Goal: Transaction & Acquisition: Obtain resource

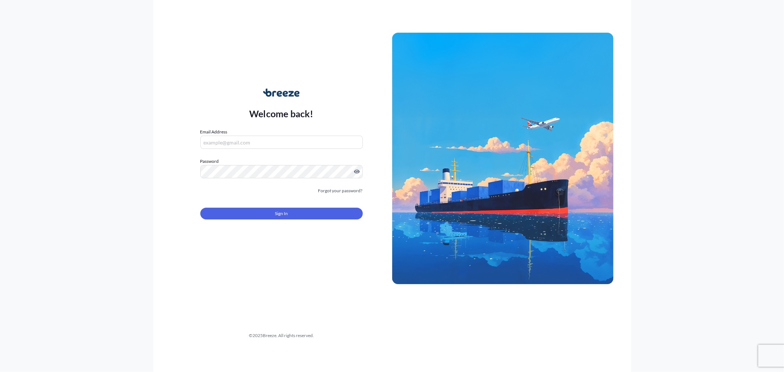
type input "[EMAIL_ADDRESS][DOMAIN_NAME]"
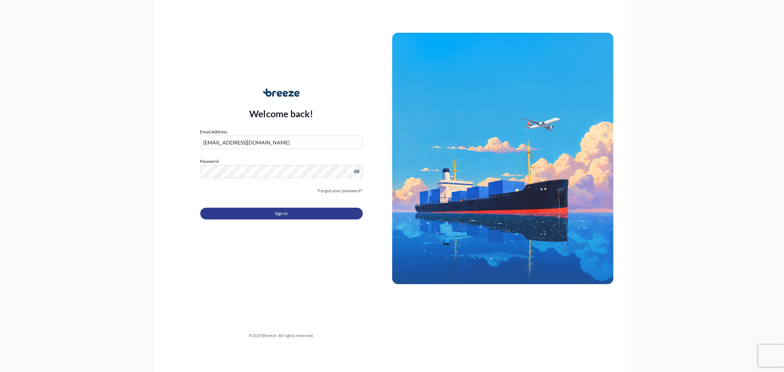
click at [281, 214] on span "Sign In" at bounding box center [281, 213] width 13 height 7
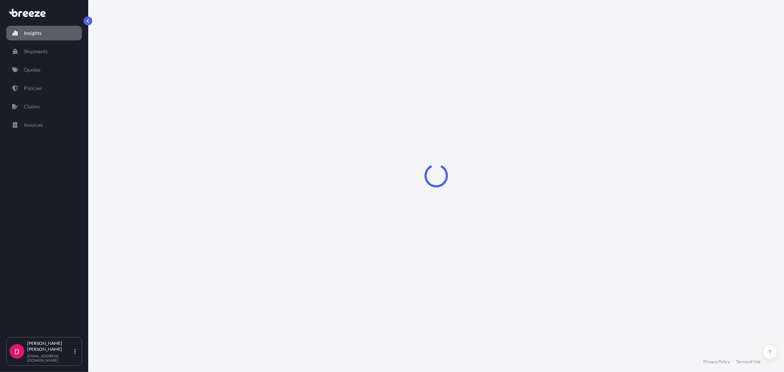
select select "2025"
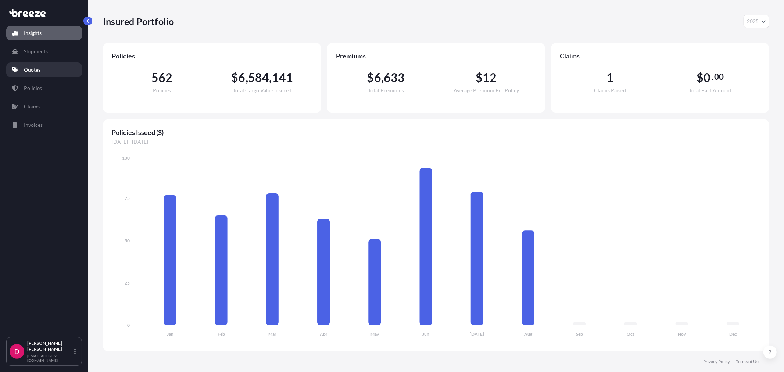
click at [42, 74] on link "Quotes" at bounding box center [44, 69] width 76 height 15
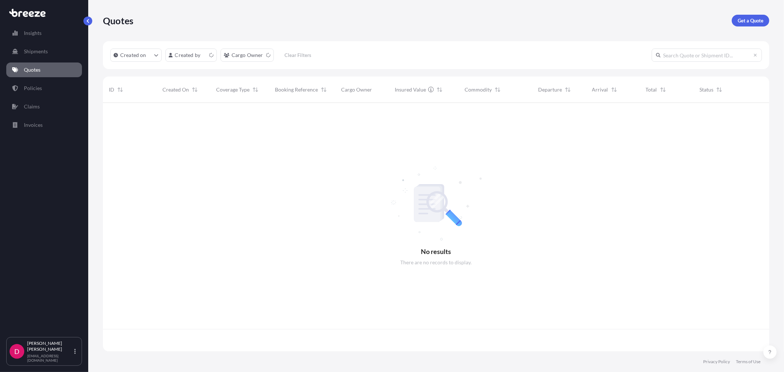
scroll to position [247, 660]
click at [758, 22] on p "Get a Quote" at bounding box center [751, 20] width 26 height 7
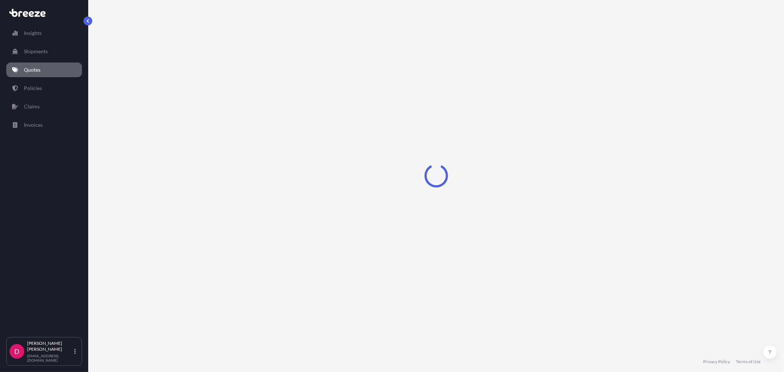
select select "Sea"
select select "1"
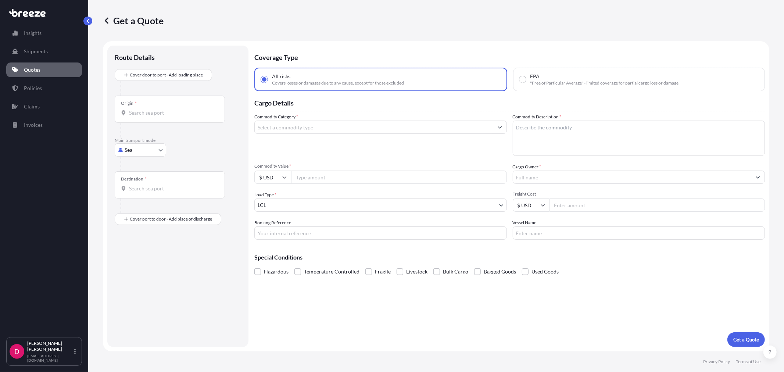
click at [151, 151] on body "Insights Shipments Quotes Policies Claims Invoices D [PERSON_NAME] [EMAIL_ADDRE…" at bounding box center [392, 186] width 784 height 372
click at [144, 197] on div "Road" at bounding box center [141, 195] width 46 height 13
select select "Road"
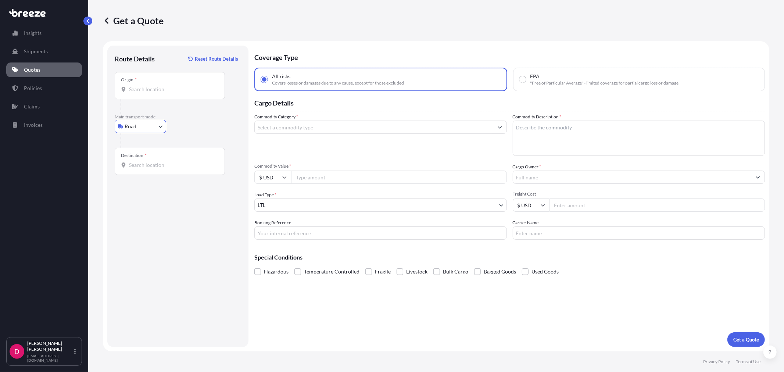
click at [148, 90] on input "Origin *" at bounding box center [172, 89] width 87 height 7
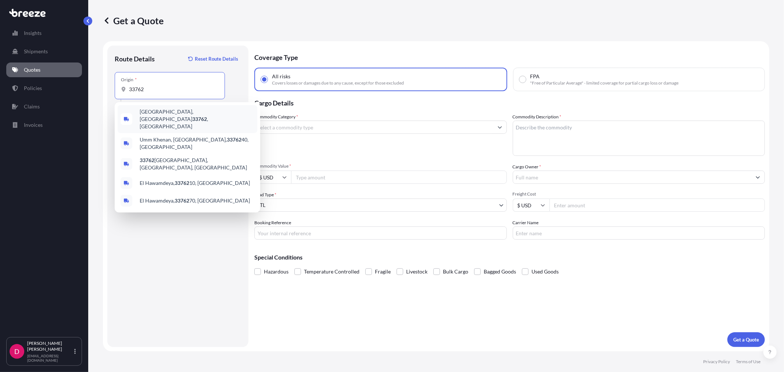
click at [148, 119] on div "[GEOGRAPHIC_DATA] , [GEOGRAPHIC_DATA]" at bounding box center [188, 119] width 140 height 28
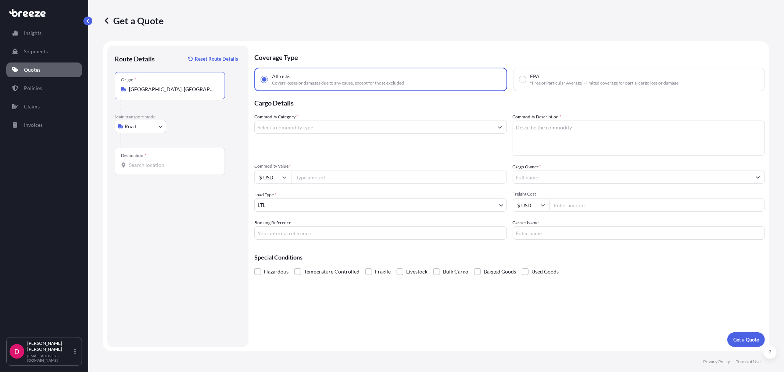
type input "[GEOGRAPHIC_DATA], [GEOGRAPHIC_DATA]"
click at [140, 162] on input "Destination *" at bounding box center [172, 164] width 87 height 7
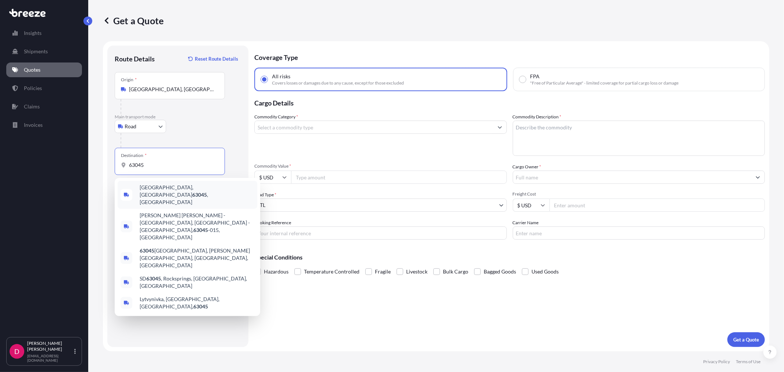
click at [156, 186] on span "[GEOGRAPHIC_DATA] , [GEOGRAPHIC_DATA]" at bounding box center [197, 195] width 115 height 22
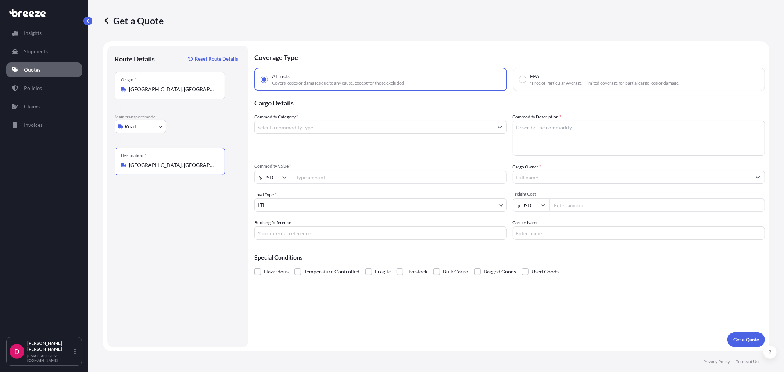
type input "[GEOGRAPHIC_DATA], [GEOGRAPHIC_DATA]"
click at [332, 178] on input "Commodity Value *" at bounding box center [399, 177] width 216 height 13
paste input "7694.72"
type input "7694.72"
click at [312, 125] on input "Commodity Category *" at bounding box center [374, 127] width 239 height 13
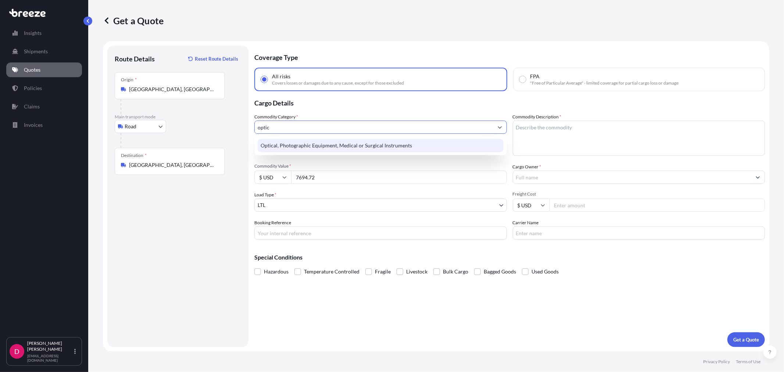
click at [320, 140] on div "Optical, Photographic Equipment, Medical or Surgical Instruments" at bounding box center [381, 145] width 246 height 13
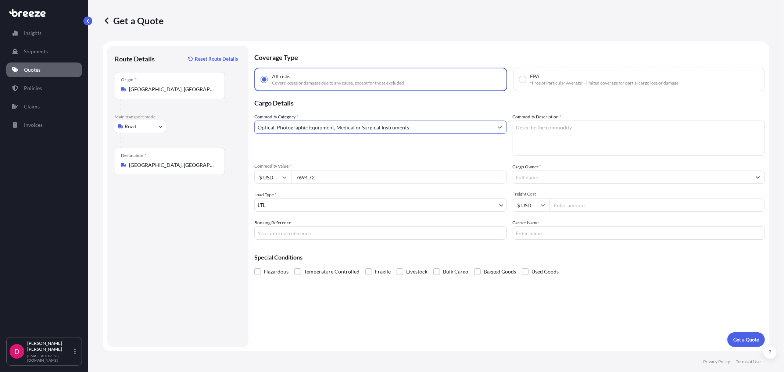
type input "Optical, Photographic Equipment, Medical or Surgical Instruments"
click at [553, 124] on textarea "Commodity Description *" at bounding box center [639, 138] width 253 height 35
type textarea "MEDICAL INSTRUMENTS"
click at [567, 204] on input "Freight Cost" at bounding box center [658, 204] width 216 height 13
type input "322.40"
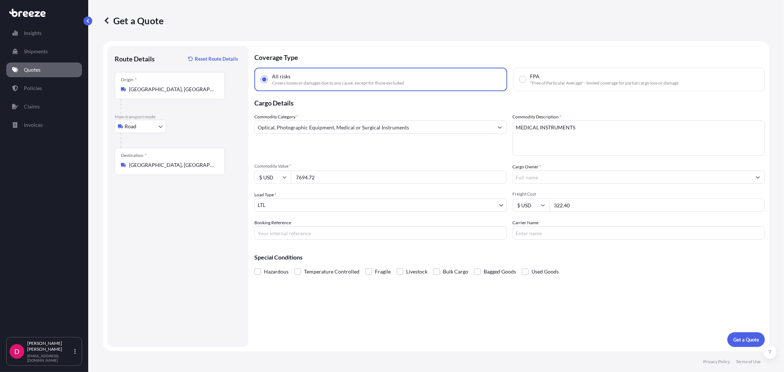
click at [291, 234] on input "Booking Reference" at bounding box center [380, 232] width 253 height 13
type input "483533"
click at [561, 229] on input "Carrier Name" at bounding box center [639, 232] width 253 height 13
type input "ABF"
click at [736, 339] on p "Get a Quote" at bounding box center [746, 339] width 26 height 7
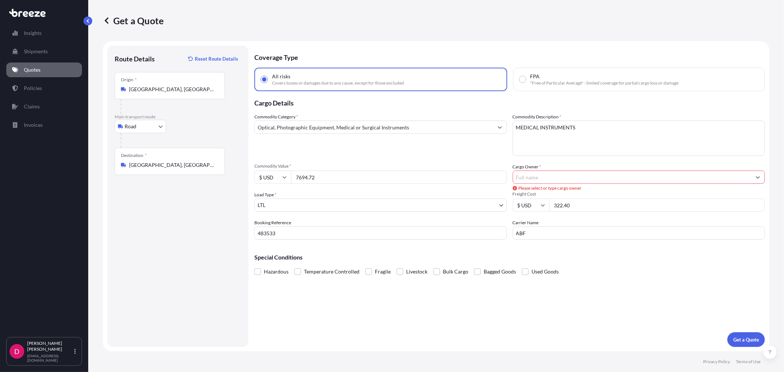
click at [528, 171] on input "Cargo Owner *" at bounding box center [632, 177] width 239 height 13
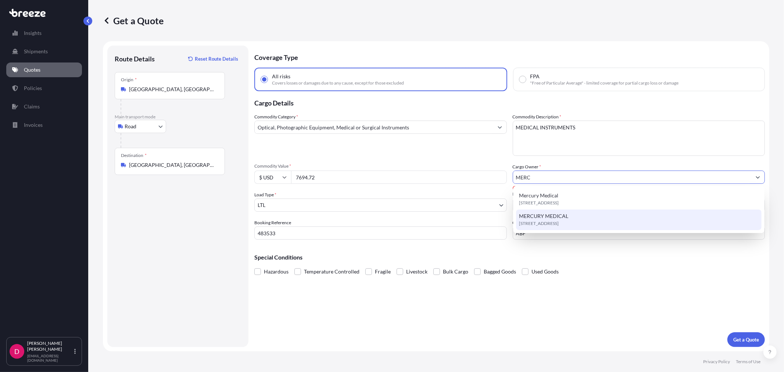
click at [537, 212] on span "MERCURY MEDICAL" at bounding box center [543, 215] width 49 height 7
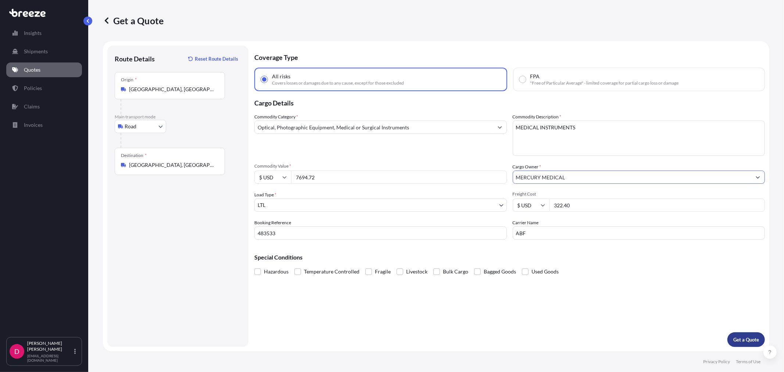
type input "MERCURY MEDICAL"
click at [752, 341] on p "Get a Quote" at bounding box center [746, 339] width 26 height 7
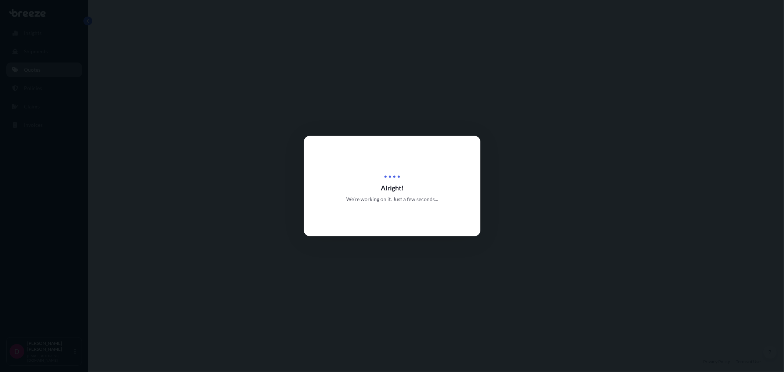
select select "Road"
select select "1"
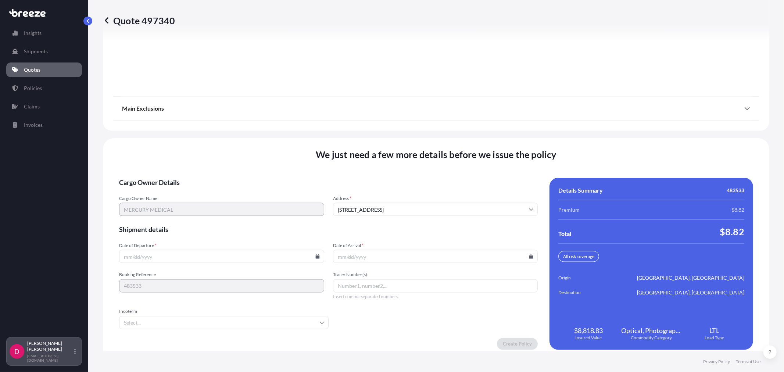
scroll to position [910, 0]
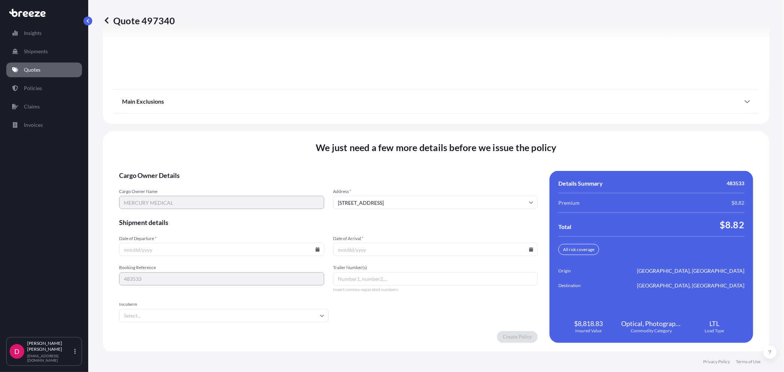
click at [315, 248] on icon at bounding box center [317, 249] width 4 height 4
click at [218, 197] on button "21" at bounding box center [221, 196] width 12 height 12
type input "[DATE]"
click at [523, 250] on input "Date of Arrival *" at bounding box center [435, 249] width 205 height 13
click at [529, 247] on icon at bounding box center [531, 249] width 4 height 4
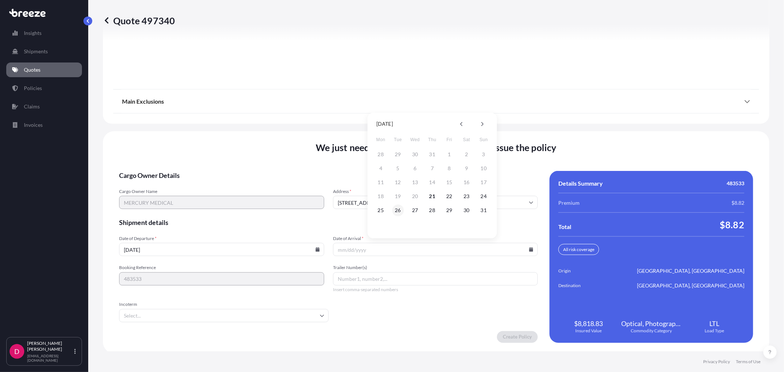
drag, startPoint x: 396, startPoint y: 214, endPoint x: 439, endPoint y: 238, distance: 49.6
click at [396, 213] on button "26" at bounding box center [398, 210] width 12 height 12
type input "[DATE]"
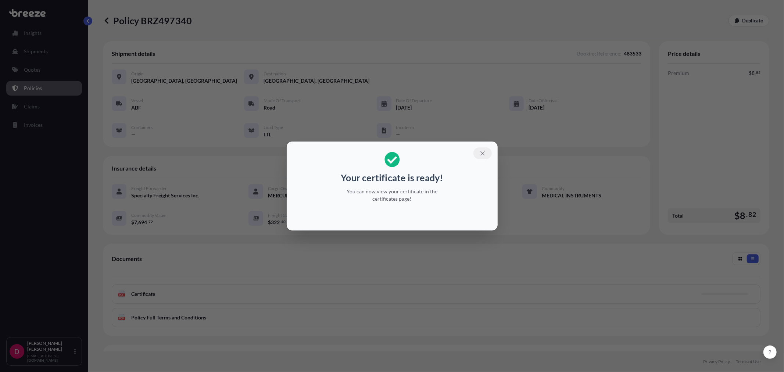
click at [484, 156] on icon "button" at bounding box center [482, 153] width 7 height 7
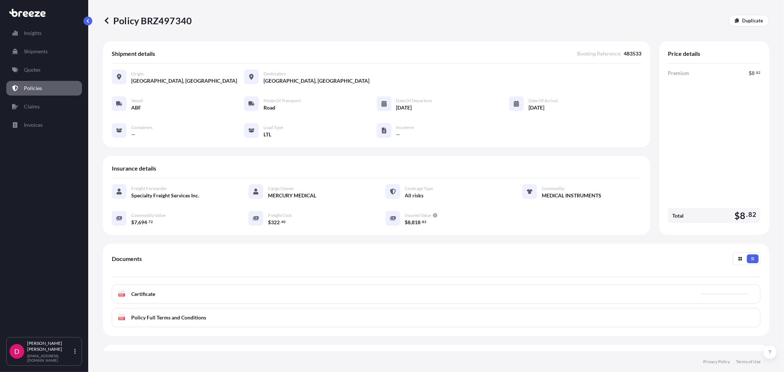
click at [169, 22] on p "Policy BRZ497340" at bounding box center [147, 21] width 89 height 12
copy p "BRZ497340"
click at [742, 19] on p "Duplicate" at bounding box center [752, 20] width 21 height 7
select select "Road"
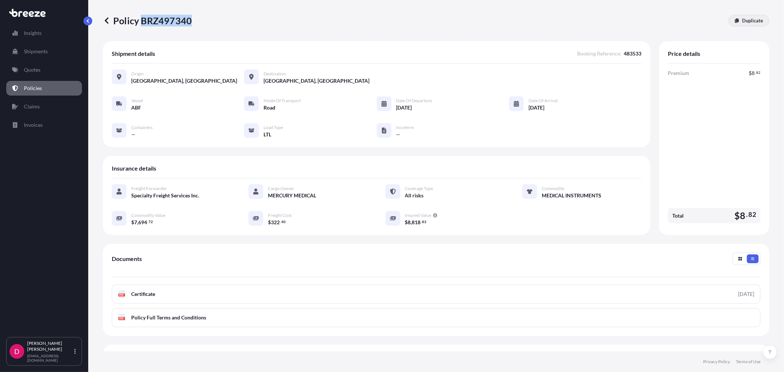
select select "1"
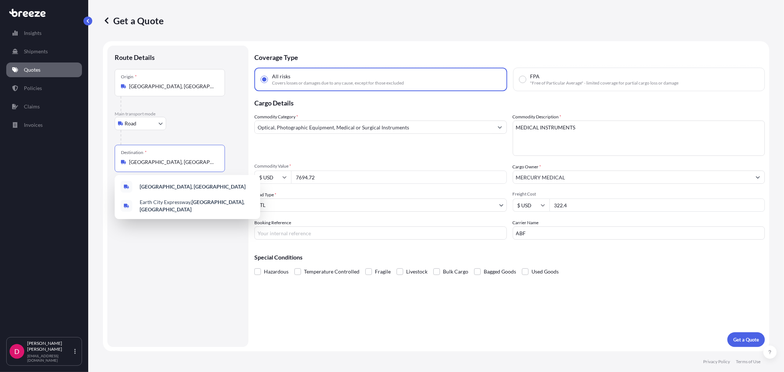
click at [174, 161] on input "[GEOGRAPHIC_DATA], [GEOGRAPHIC_DATA]" at bounding box center [172, 161] width 87 height 7
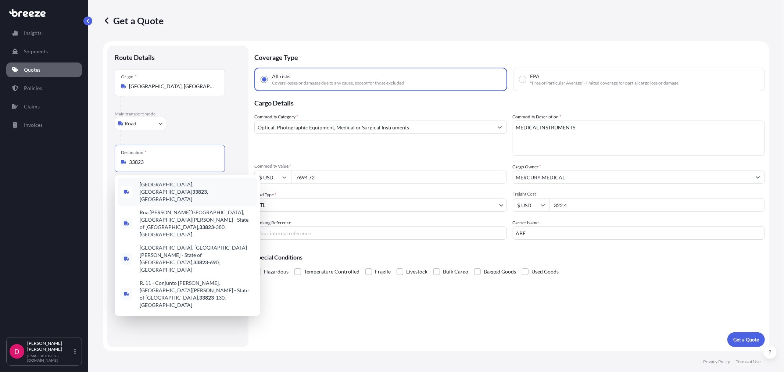
click at [173, 181] on div "[GEOGRAPHIC_DATA] , [GEOGRAPHIC_DATA]" at bounding box center [188, 192] width 140 height 28
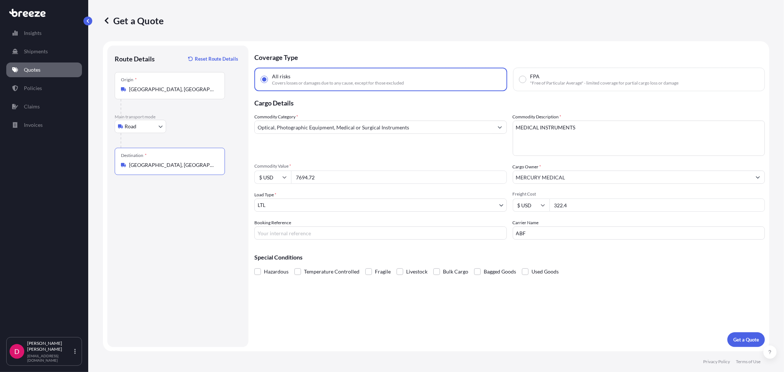
type input "[GEOGRAPHIC_DATA], [GEOGRAPHIC_DATA]"
click at [375, 168] on span "Commodity Value *" at bounding box center [380, 166] width 253 height 6
click at [375, 171] on input "7694.72" at bounding box center [399, 177] width 216 height 13
click at [363, 173] on input "7694.72" at bounding box center [399, 177] width 216 height 13
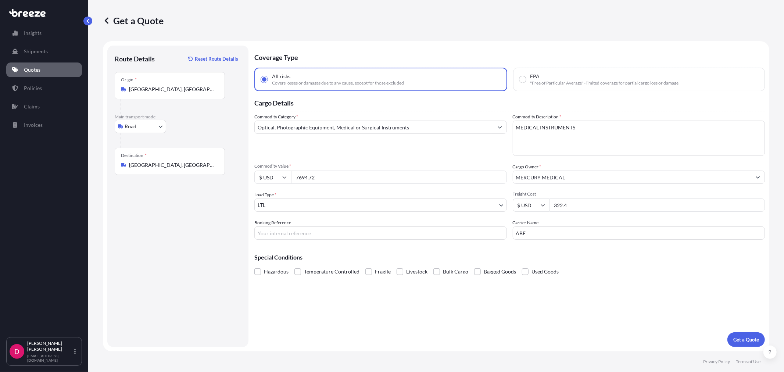
click at [363, 173] on input "7694.72" at bounding box center [399, 177] width 216 height 13
paste input "11236.98"
type input "11236.98"
click at [582, 204] on input "322.4" at bounding box center [658, 204] width 216 height 13
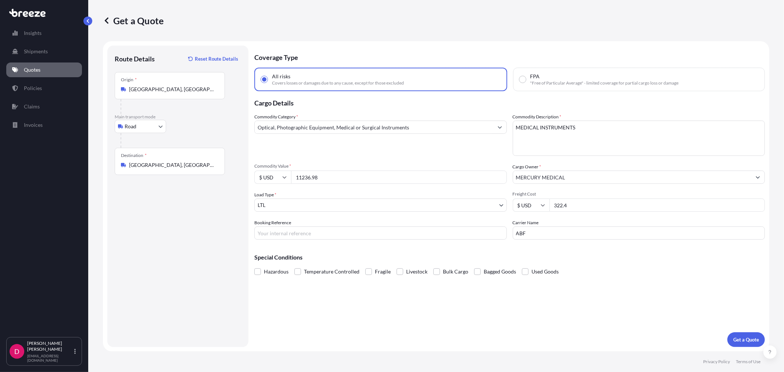
click at [582, 205] on input "322.4" at bounding box center [658, 204] width 216 height 13
type input "170.12"
click at [374, 234] on input "Booking Reference" at bounding box center [380, 232] width 253 height 13
type input "483559"
click at [538, 235] on input "ABF" at bounding box center [639, 232] width 253 height 13
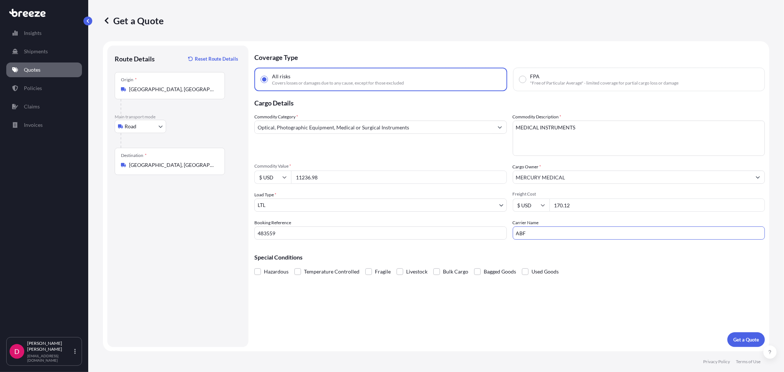
click at [538, 235] on input "ABF" at bounding box center [639, 232] width 253 height 13
type input "SOUTHEASTERN"
click at [736, 343] on p "Get a Quote" at bounding box center [746, 339] width 26 height 7
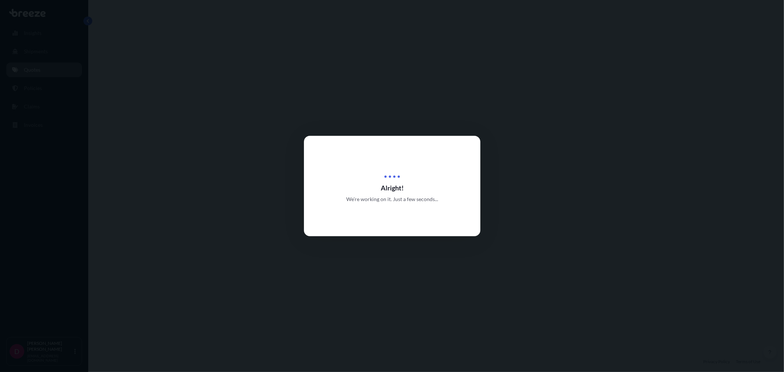
select select "Road"
select select "1"
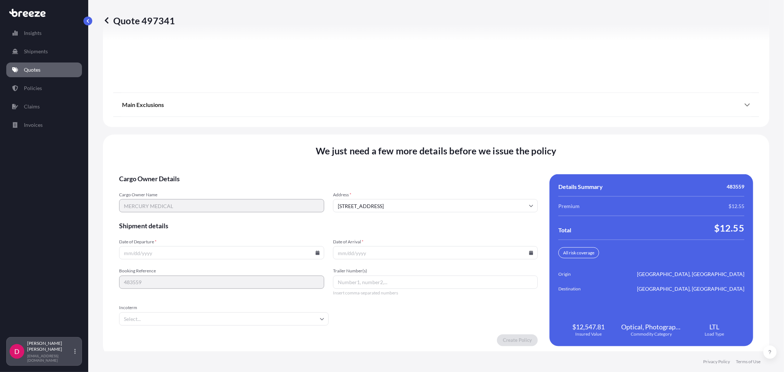
scroll to position [910, 0]
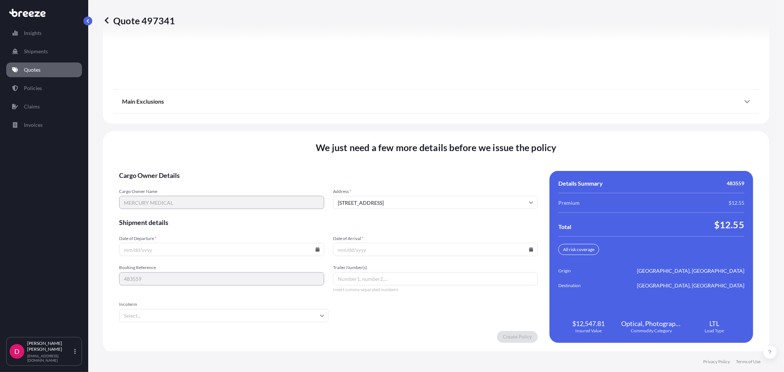
click at [147, 248] on input "Date of Departure *" at bounding box center [221, 249] width 205 height 13
click at [316, 249] on icon at bounding box center [317, 249] width 4 height 4
click at [218, 197] on button "21" at bounding box center [221, 196] width 12 height 12
type input "[DATE]"
click at [529, 248] on icon at bounding box center [531, 249] width 4 height 4
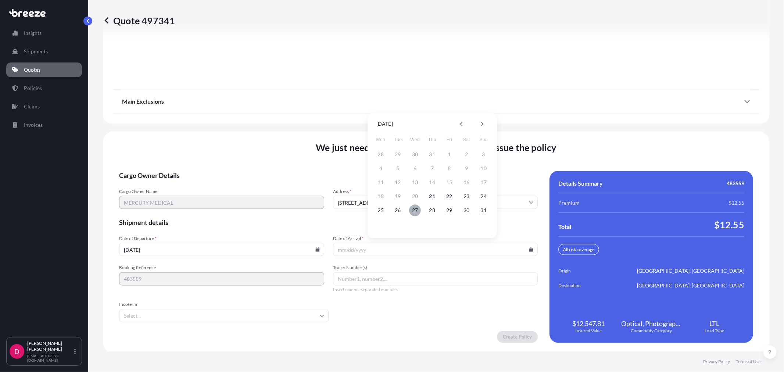
click at [419, 212] on button "27" at bounding box center [415, 210] width 12 height 12
type input "[DATE]"
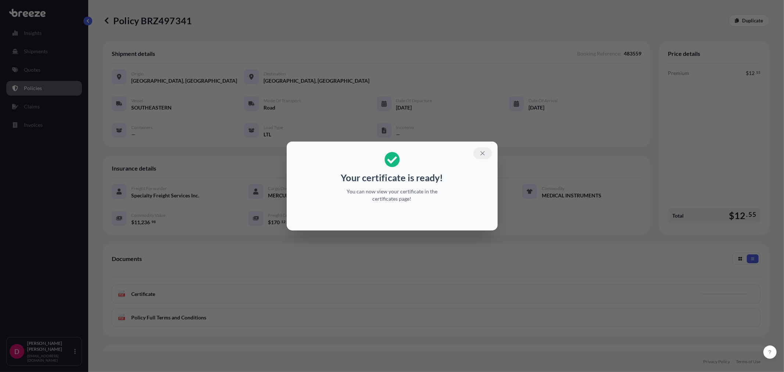
click at [487, 155] on button "button" at bounding box center [482, 153] width 18 height 12
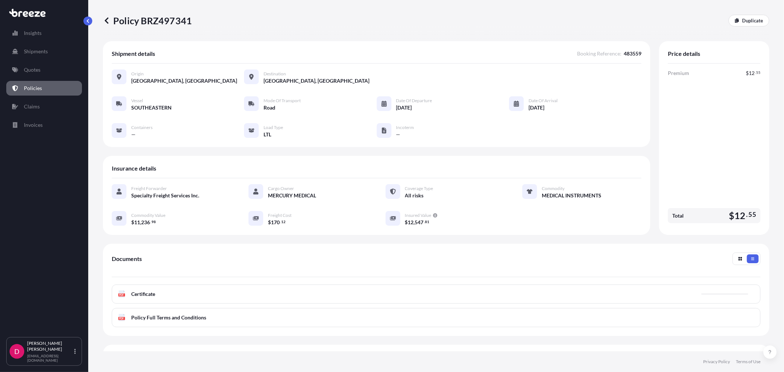
click at [156, 17] on p "Policy BRZ497341" at bounding box center [147, 21] width 89 height 12
copy p "BRZ497341"
click at [755, 17] on p "Duplicate" at bounding box center [752, 20] width 21 height 7
select select "Road"
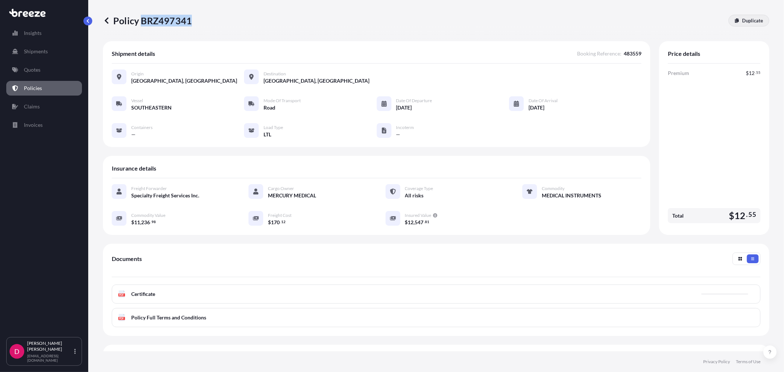
select select "1"
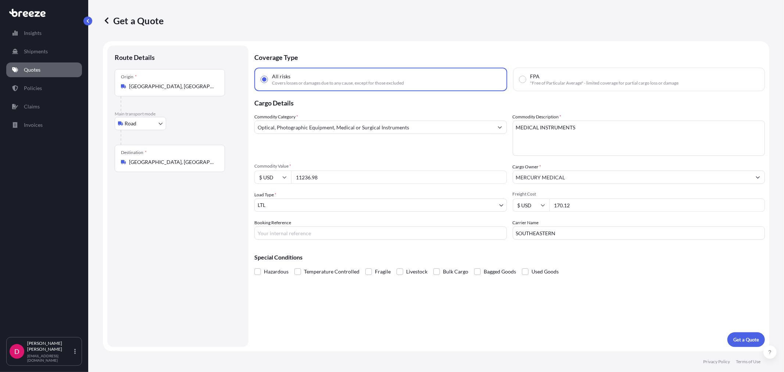
click at [193, 157] on div "Destination * [GEOGRAPHIC_DATA], [GEOGRAPHIC_DATA]" at bounding box center [170, 158] width 110 height 27
click at [193, 158] on input "[GEOGRAPHIC_DATA], [GEOGRAPHIC_DATA]" at bounding box center [172, 161] width 87 height 7
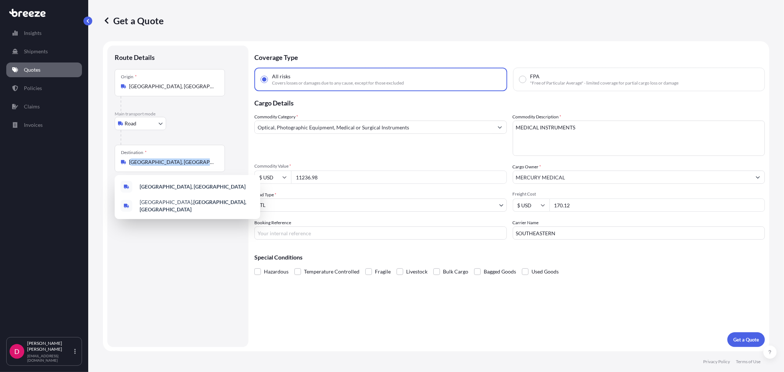
click at [193, 157] on div "Destination * [GEOGRAPHIC_DATA], [GEOGRAPHIC_DATA]" at bounding box center [170, 158] width 110 height 27
click at [193, 158] on input "[GEOGRAPHIC_DATA], [GEOGRAPHIC_DATA]" at bounding box center [172, 161] width 87 height 7
click at [193, 157] on div "Destination * [GEOGRAPHIC_DATA], [GEOGRAPHIC_DATA]" at bounding box center [170, 158] width 110 height 27
click at [193, 158] on input "[GEOGRAPHIC_DATA], [GEOGRAPHIC_DATA]" at bounding box center [172, 161] width 87 height 7
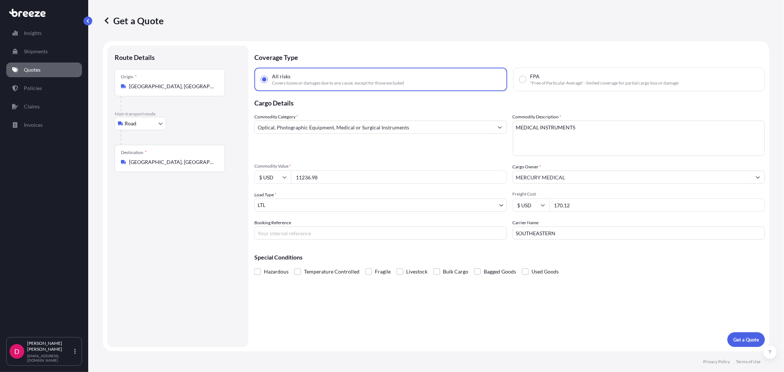
click at [192, 158] on input "[GEOGRAPHIC_DATA], [GEOGRAPHIC_DATA]" at bounding box center [172, 161] width 87 height 7
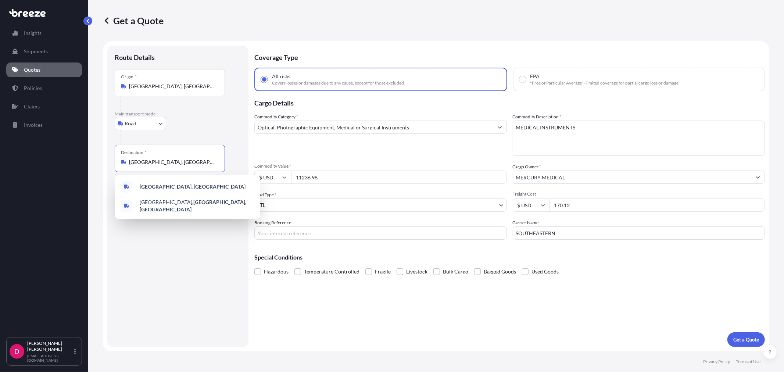
click at [192, 158] on input "[GEOGRAPHIC_DATA], [GEOGRAPHIC_DATA]" at bounding box center [172, 161] width 87 height 7
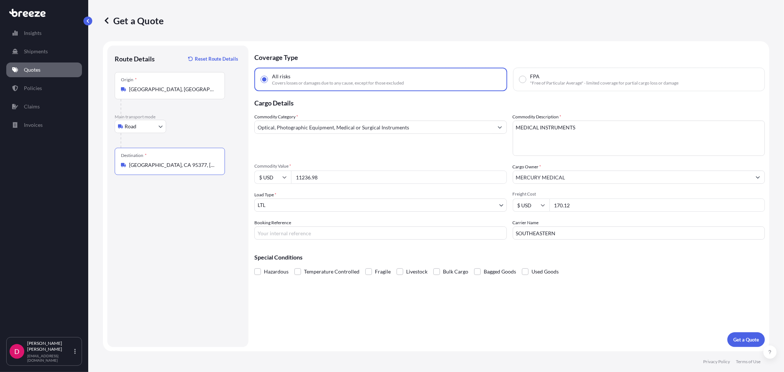
type input "[GEOGRAPHIC_DATA], CA 95377, [GEOGRAPHIC_DATA]"
click at [324, 179] on input "11236.98" at bounding box center [399, 177] width 216 height 13
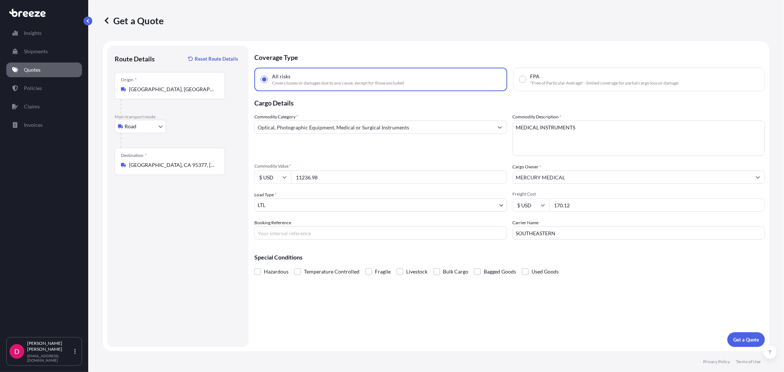
click at [324, 179] on input "11236.98" at bounding box center [399, 177] width 216 height 13
paste input "0251.59"
type input "10251.59"
click at [570, 201] on input "170.12" at bounding box center [658, 204] width 216 height 13
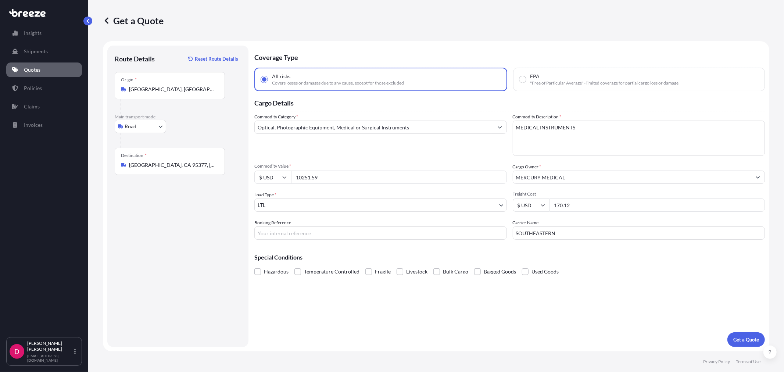
click at [570, 201] on input "170.12" at bounding box center [658, 204] width 216 height 13
type input "594.19"
click at [359, 233] on input "Booking Reference" at bounding box center [380, 232] width 253 height 13
type input "483569"
click at [570, 228] on input "SOUTHEASTERN" at bounding box center [639, 232] width 253 height 13
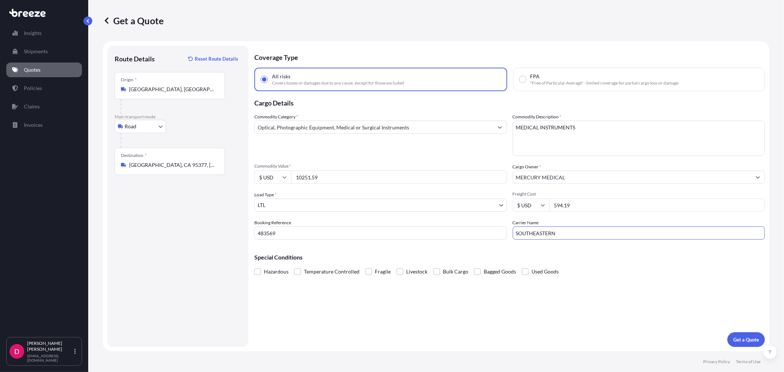
click at [570, 228] on input "SOUTHEASTERN" at bounding box center [639, 232] width 253 height 13
type input "ABF"
click at [747, 343] on p "Get a Quote" at bounding box center [746, 339] width 26 height 7
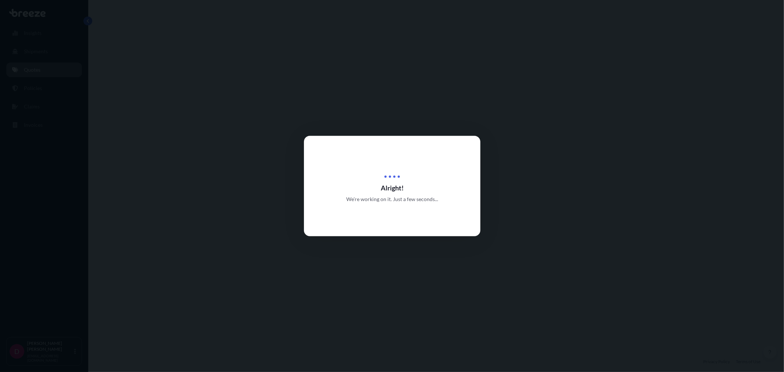
select select "Road"
select select "1"
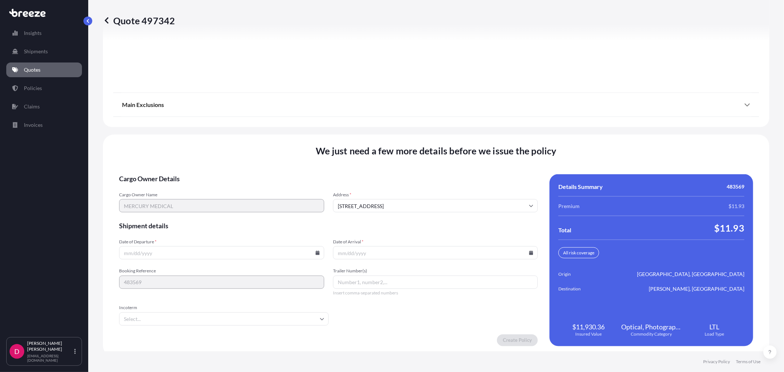
scroll to position [910, 0]
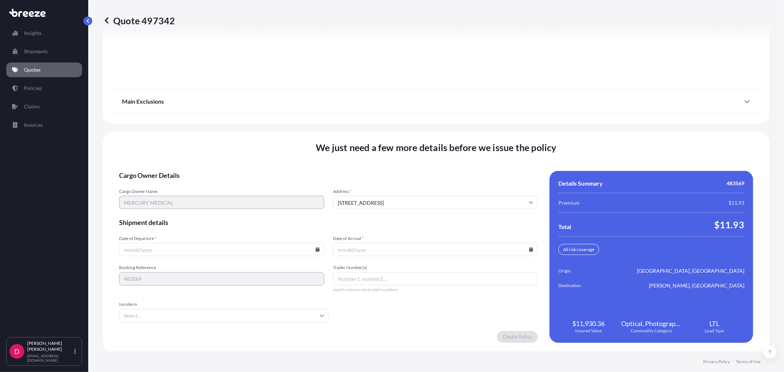
click at [312, 248] on input "Date of Departure *" at bounding box center [221, 249] width 205 height 13
click at [315, 248] on icon at bounding box center [317, 249] width 4 height 4
click at [219, 196] on button "21" at bounding box center [221, 196] width 12 height 12
type input "[DATE]"
click at [527, 251] on input "Date of Arrival *" at bounding box center [435, 249] width 205 height 13
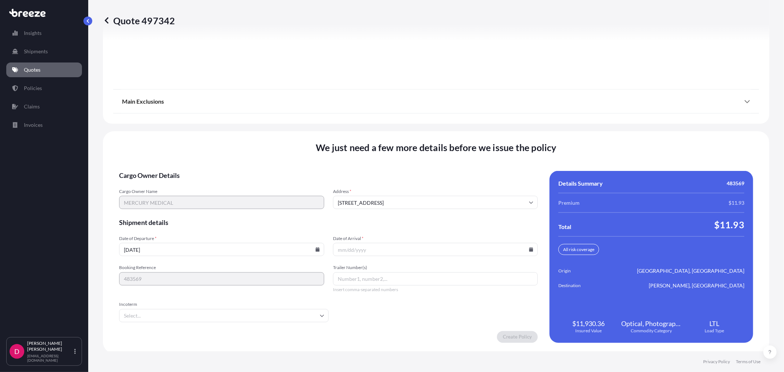
click at [529, 247] on icon at bounding box center [531, 249] width 4 height 4
click at [483, 127] on button at bounding box center [482, 124] width 12 height 12
click at [434, 156] on button "4" at bounding box center [432, 154] width 12 height 12
type input "[DATE]"
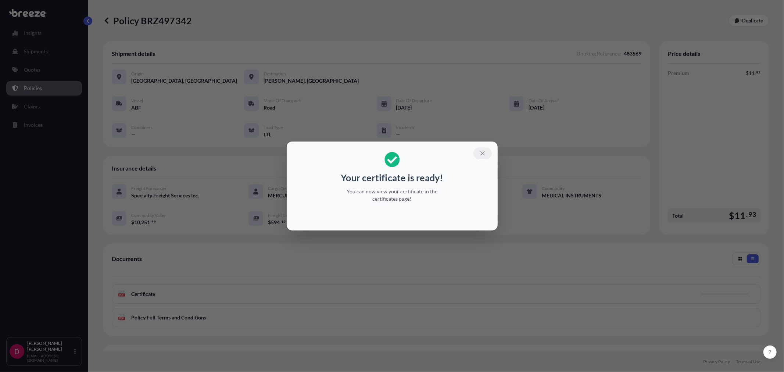
click at [483, 152] on icon "button" at bounding box center [482, 153] width 7 height 7
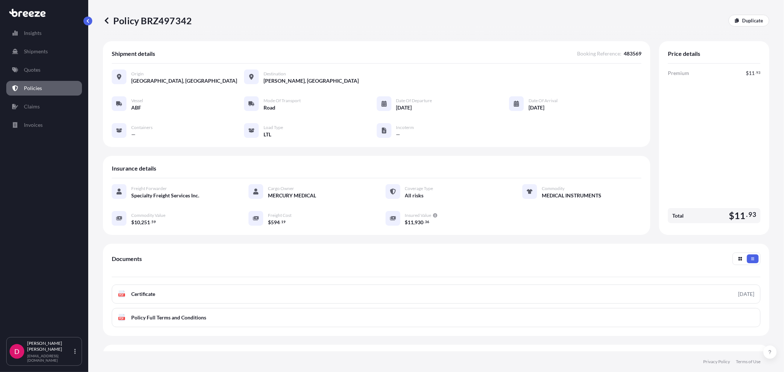
click at [161, 19] on p "Policy BRZ497342" at bounding box center [147, 21] width 89 height 12
copy p "BRZ497342"
click at [759, 18] on link "Duplicate" at bounding box center [749, 21] width 41 height 12
select select "Road"
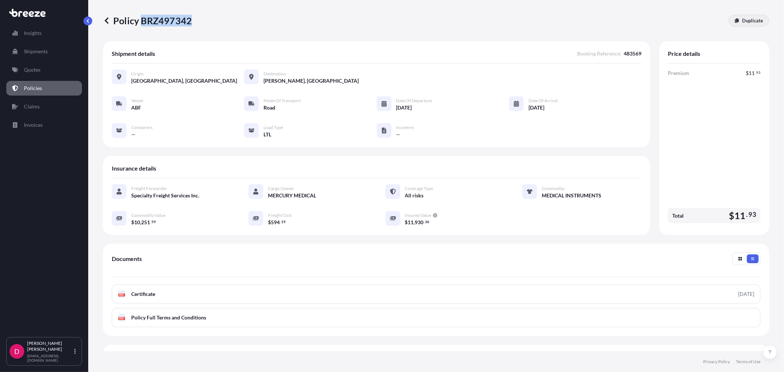
select select "1"
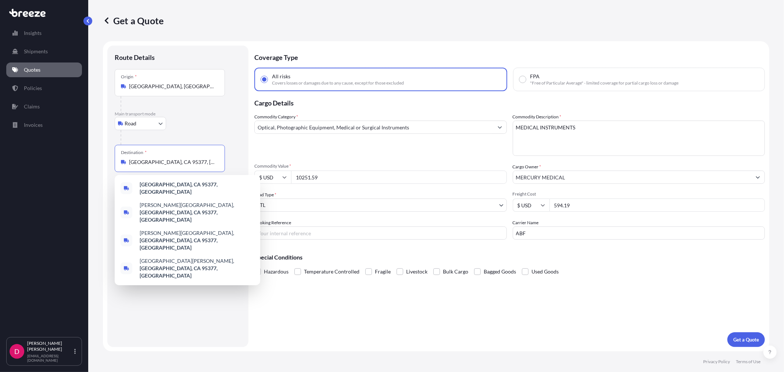
click at [163, 160] on input "[GEOGRAPHIC_DATA], CA 95377, [GEOGRAPHIC_DATA]" at bounding box center [172, 161] width 87 height 7
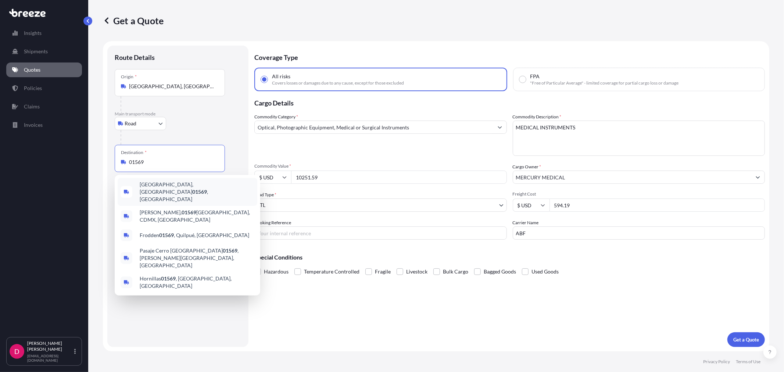
click at [163, 181] on div "[GEOGRAPHIC_DATA], [GEOGRAPHIC_DATA] 01569 , [GEOGRAPHIC_DATA]" at bounding box center [188, 192] width 140 height 28
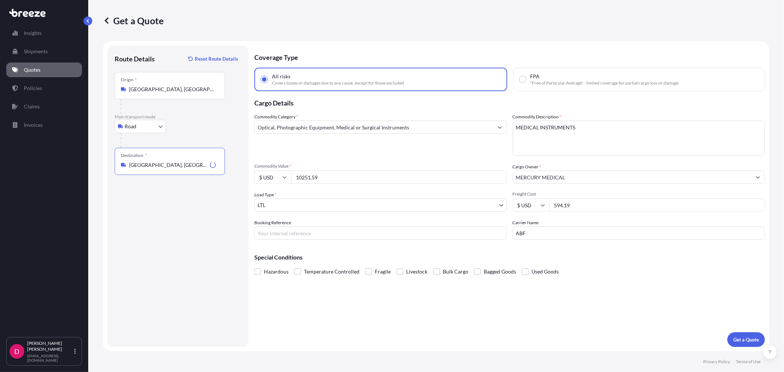
type input "[GEOGRAPHIC_DATA], [GEOGRAPHIC_DATA] 01569, [GEOGRAPHIC_DATA]"
click at [332, 176] on input "10251.59" at bounding box center [399, 177] width 216 height 13
click at [332, 175] on input "10251.59" at bounding box center [399, 177] width 216 height 13
paste input "7616.44"
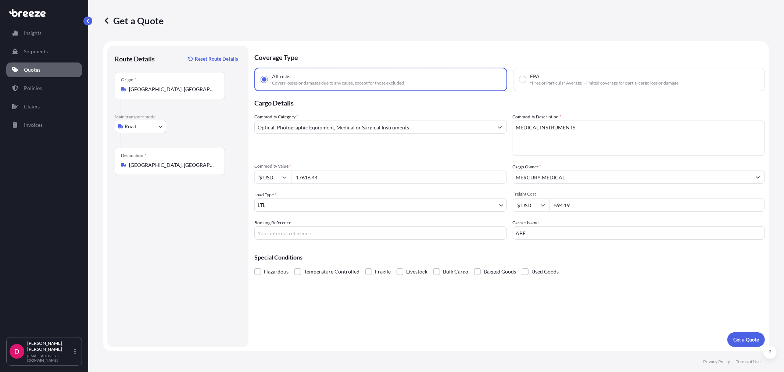
type input "17616.44"
click at [634, 203] on input "594.19" at bounding box center [658, 204] width 216 height 13
type input "500.81"
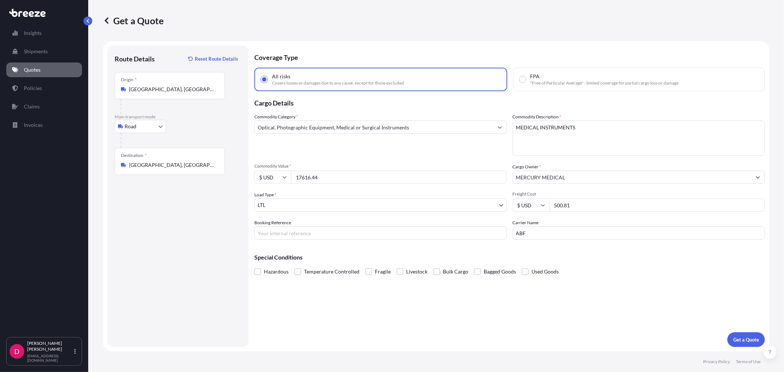
click at [347, 230] on input "Booking Reference" at bounding box center [380, 232] width 253 height 13
type input "483579"
click at [745, 341] on p "Get a Quote" at bounding box center [746, 339] width 26 height 7
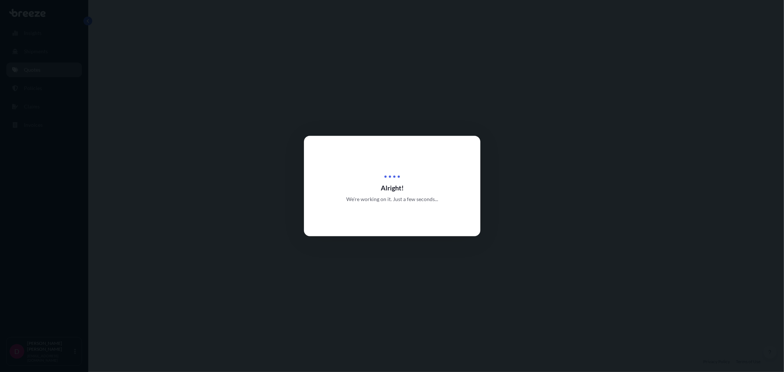
select select "Road"
select select "1"
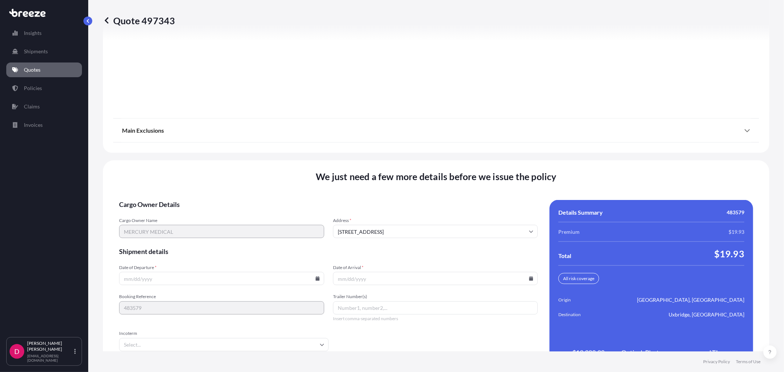
scroll to position [910, 0]
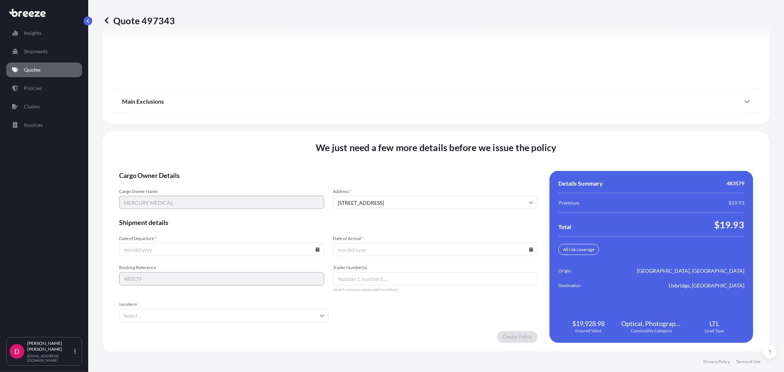
click at [315, 247] on icon at bounding box center [317, 249] width 4 height 4
click at [221, 194] on button "21" at bounding box center [221, 196] width 12 height 12
type input "[DATE]"
click at [529, 247] on icon at bounding box center [531, 249] width 4 height 4
click at [482, 125] on icon at bounding box center [483, 124] width 2 height 4
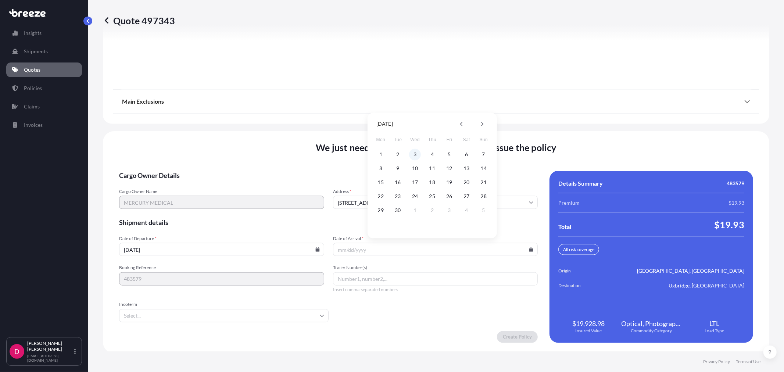
click at [416, 154] on button "3" at bounding box center [415, 154] width 12 height 12
type input "[DATE]"
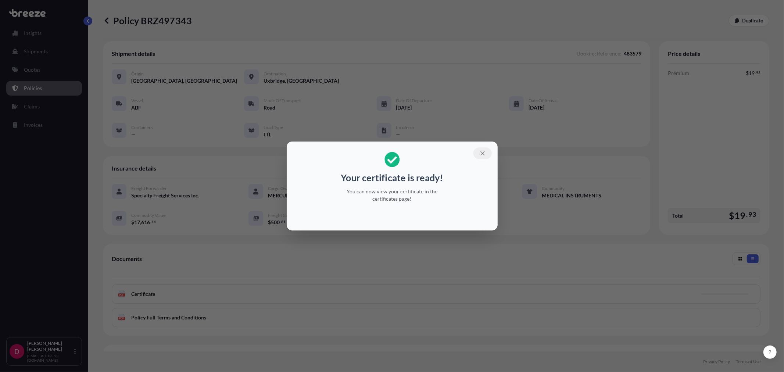
click at [479, 152] on icon "button" at bounding box center [482, 153] width 7 height 7
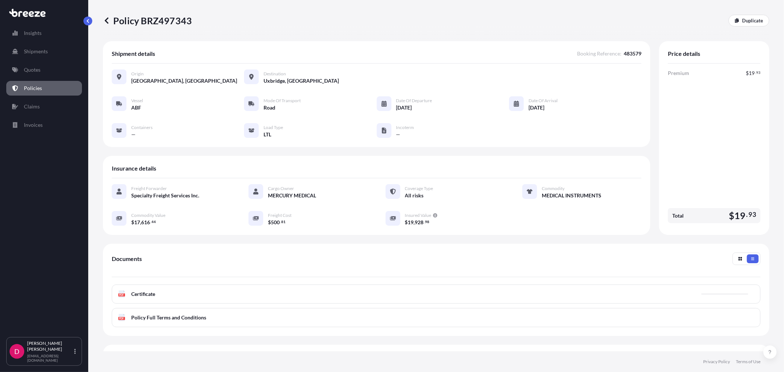
click at [176, 21] on p "Policy BRZ497343" at bounding box center [147, 21] width 89 height 12
copy p "BRZ497343"
